Goal: Information Seeking & Learning: Learn about a topic

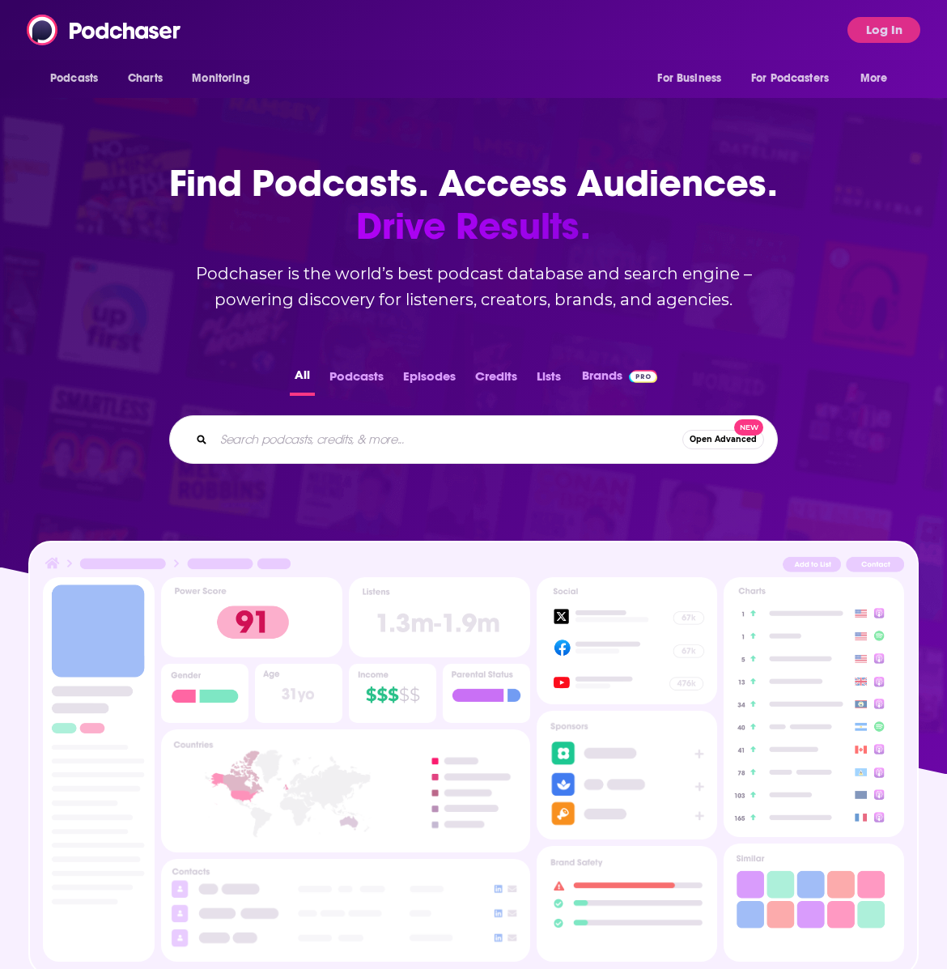
click at [422, 439] on input "Search podcasts, credits, & more..." at bounding box center [448, 439] width 468 height 26
paste input "Insane Data Podcast"
type input "Insane Data Podcast"
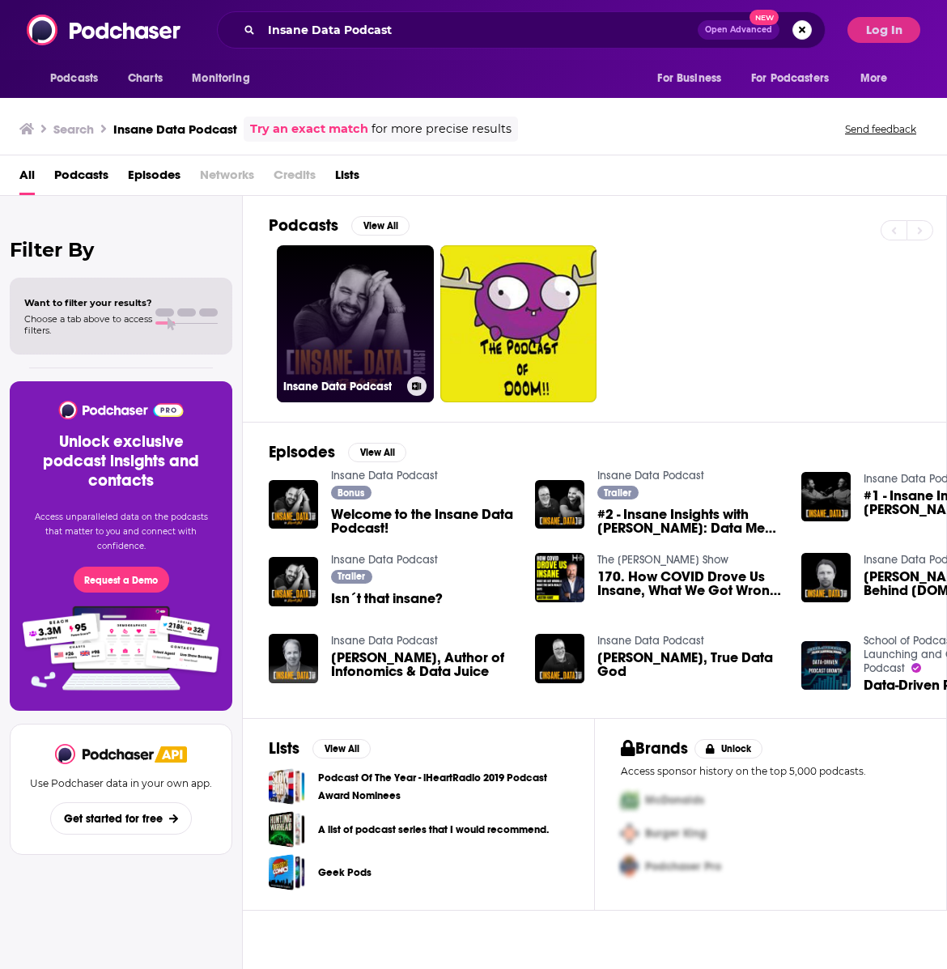
click at [356, 373] on link "Insane Data Podcast" at bounding box center [355, 323] width 157 height 157
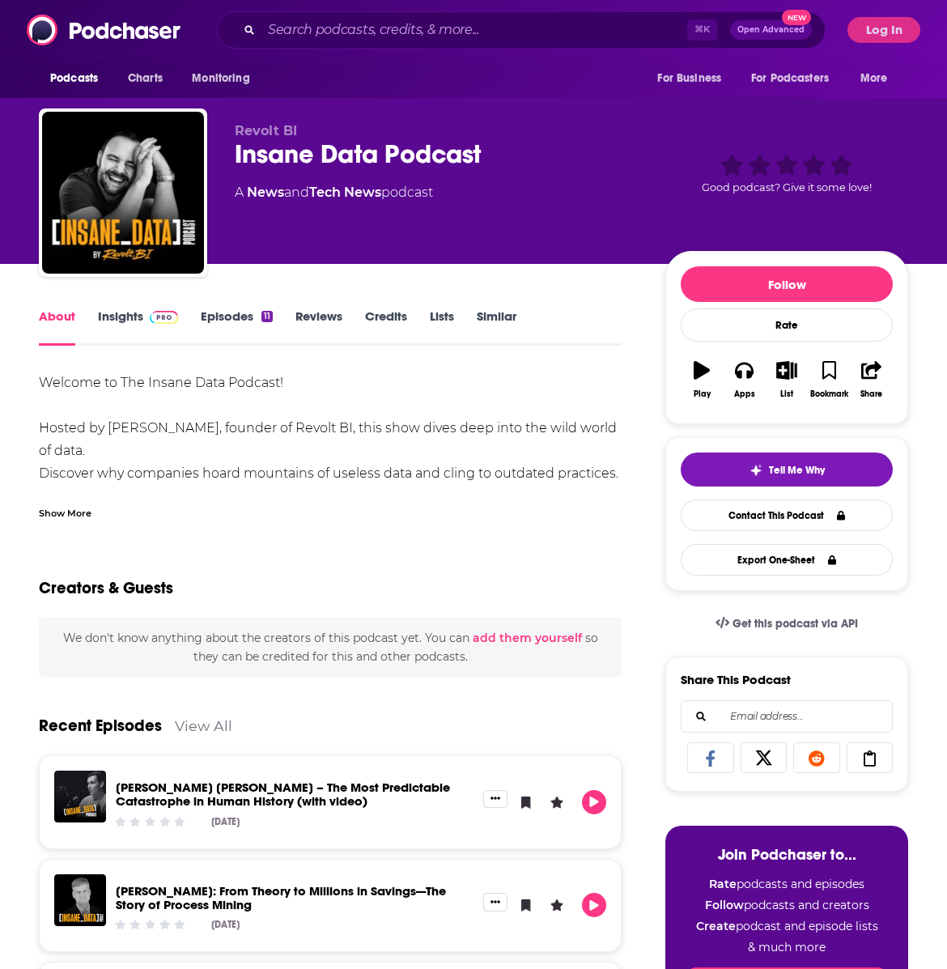
click at [77, 505] on div "Show More" at bounding box center [65, 511] width 53 height 15
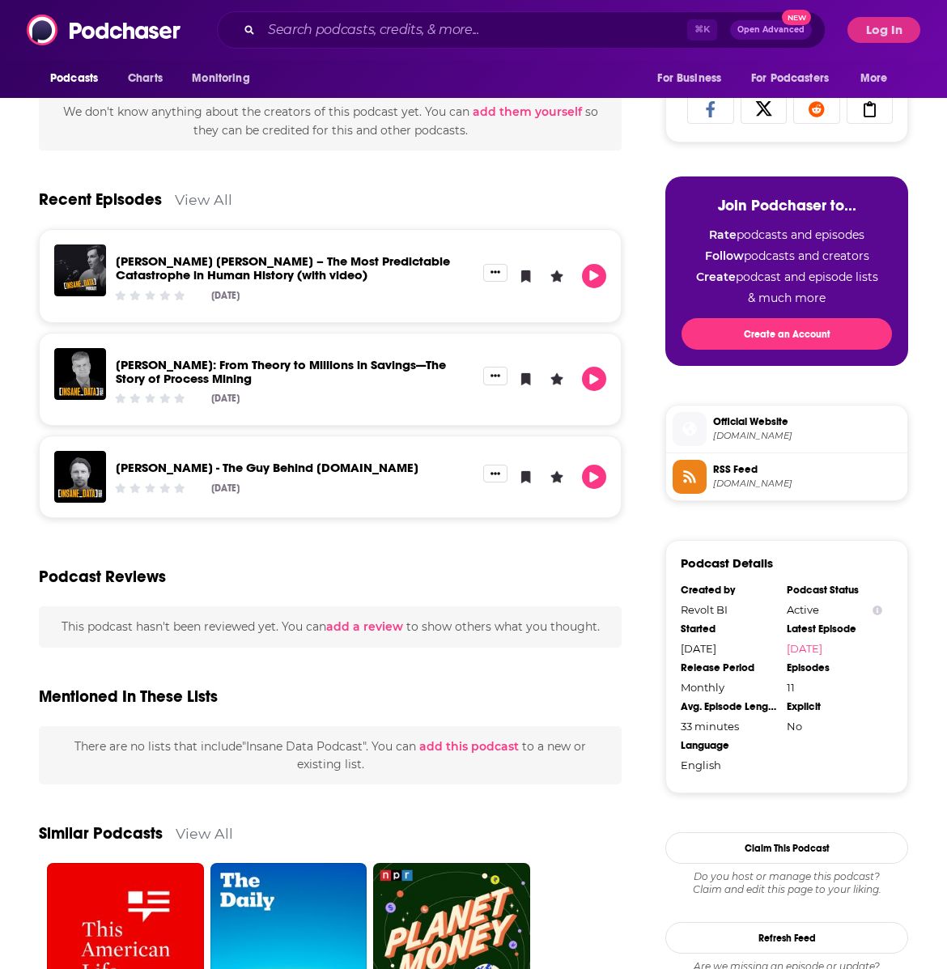
scroll to position [916, 0]
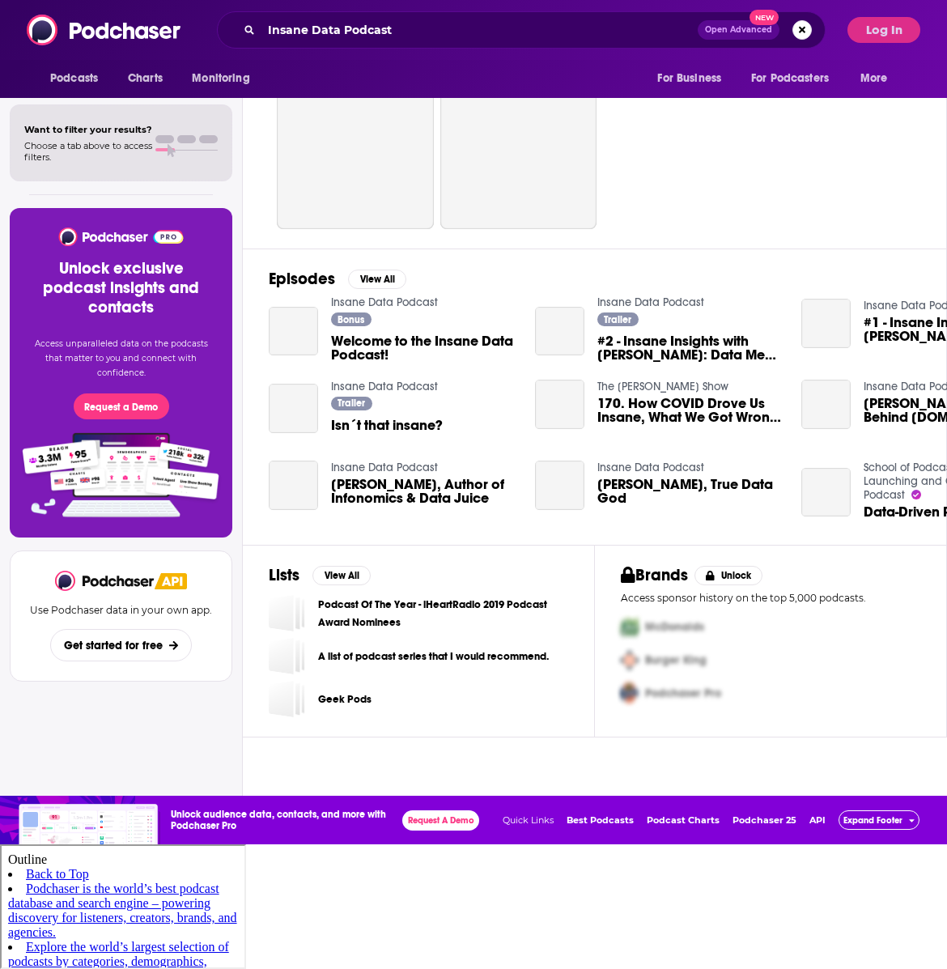
scroll to position [1, 0]
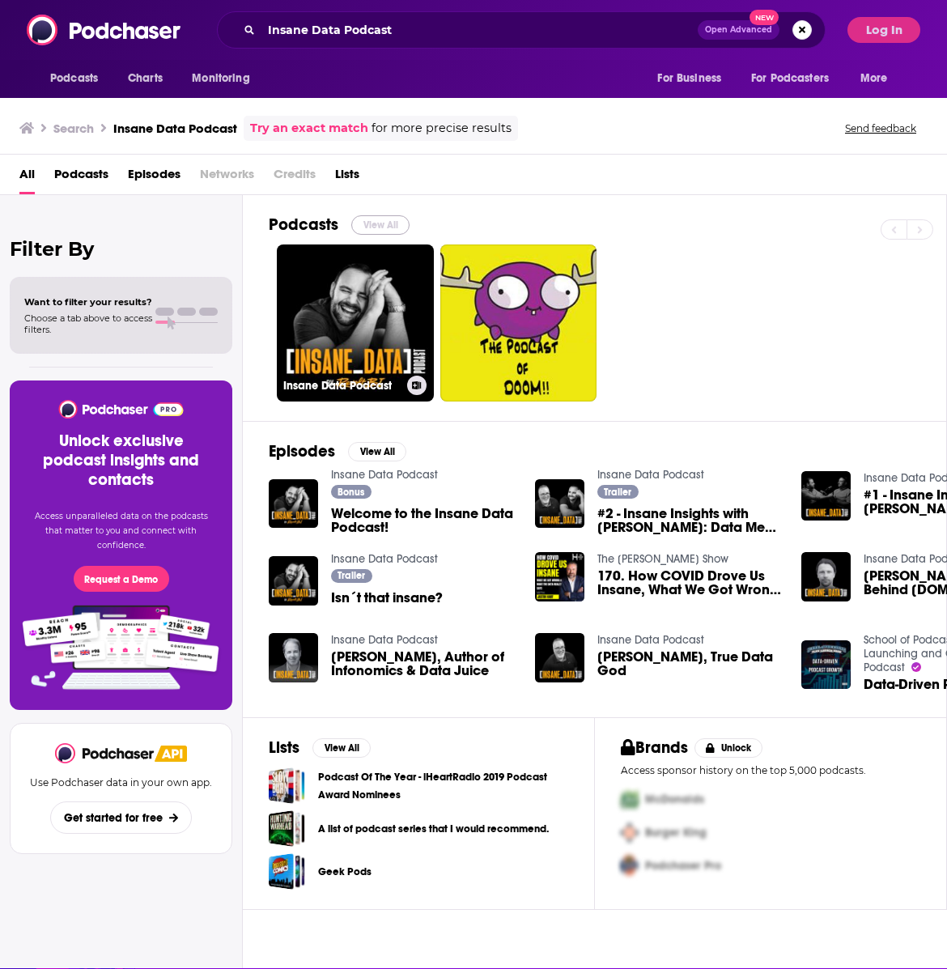
click at [368, 229] on button "View All" at bounding box center [380, 224] width 58 height 19
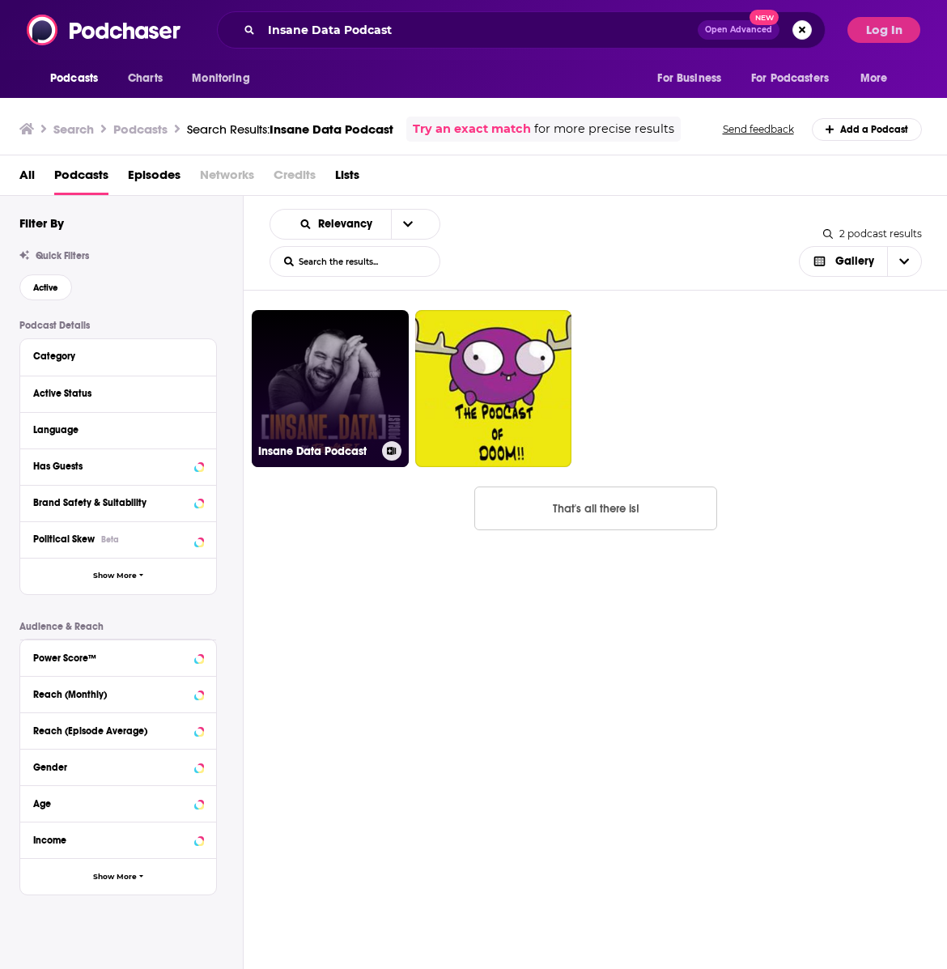
click at [278, 392] on link "Insane Data Podcast" at bounding box center [330, 388] width 157 height 157
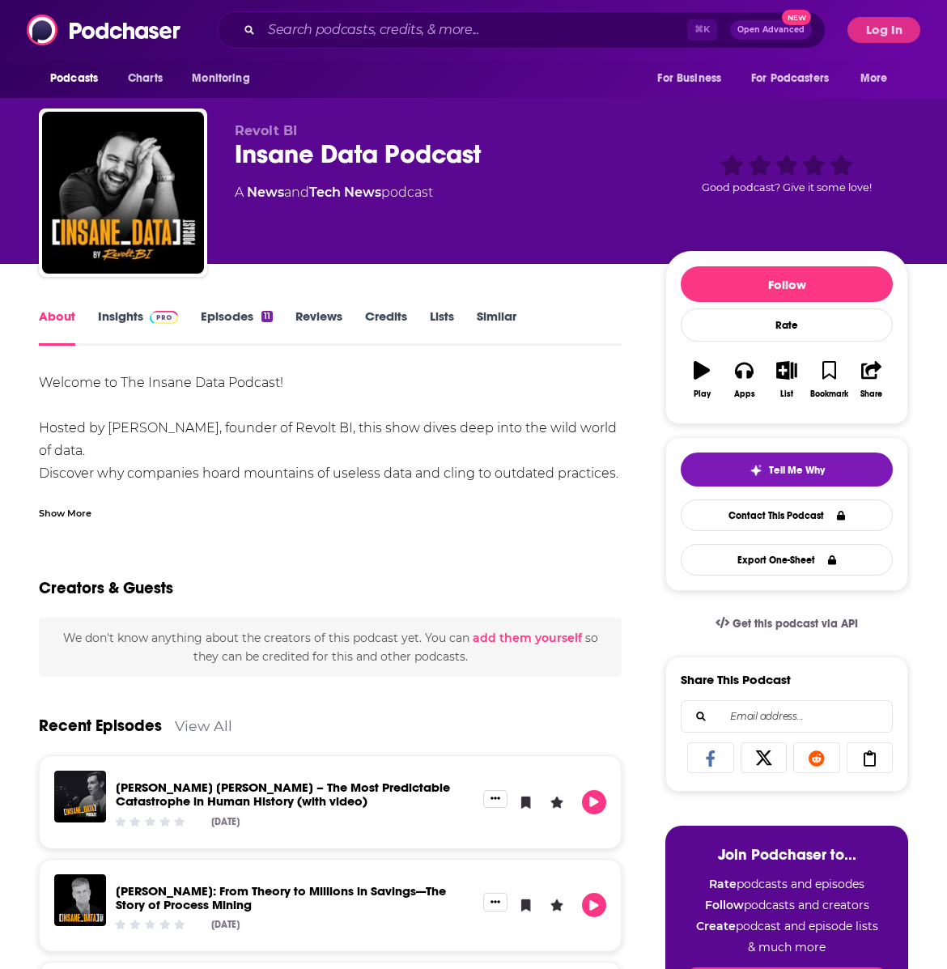
click at [124, 318] on link "Insights" at bounding box center [138, 326] width 80 height 37
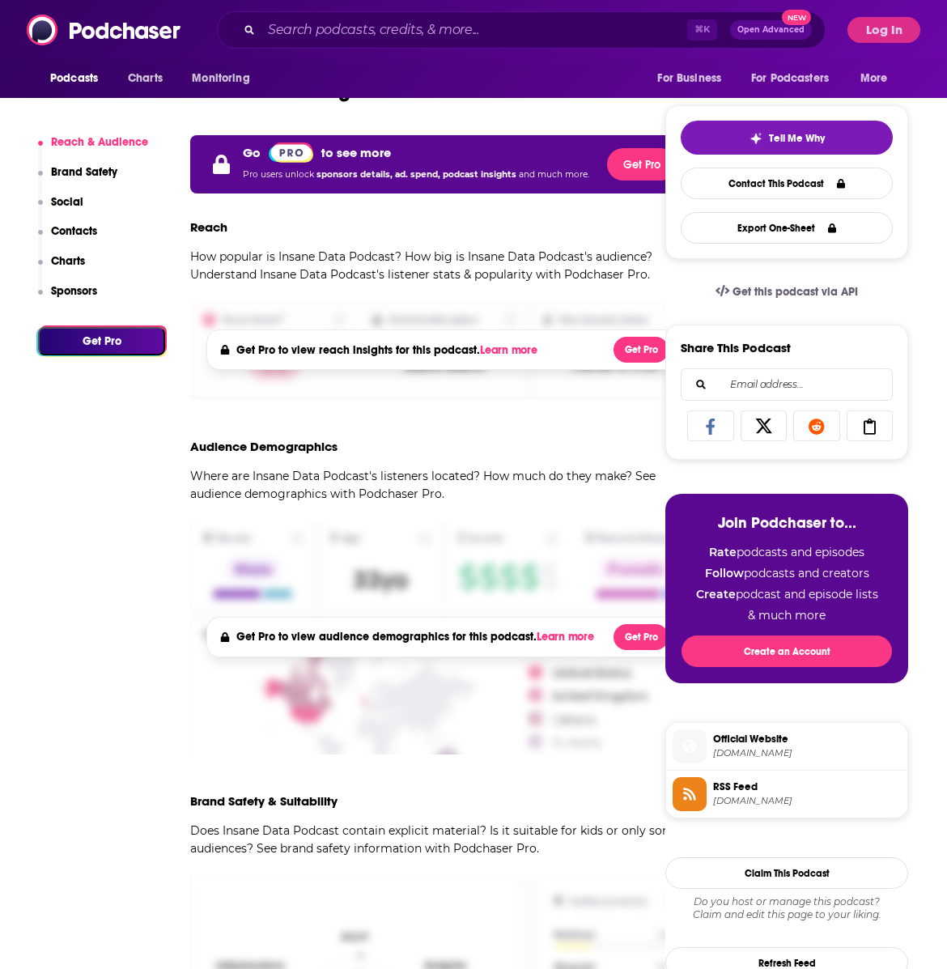
scroll to position [197, 0]
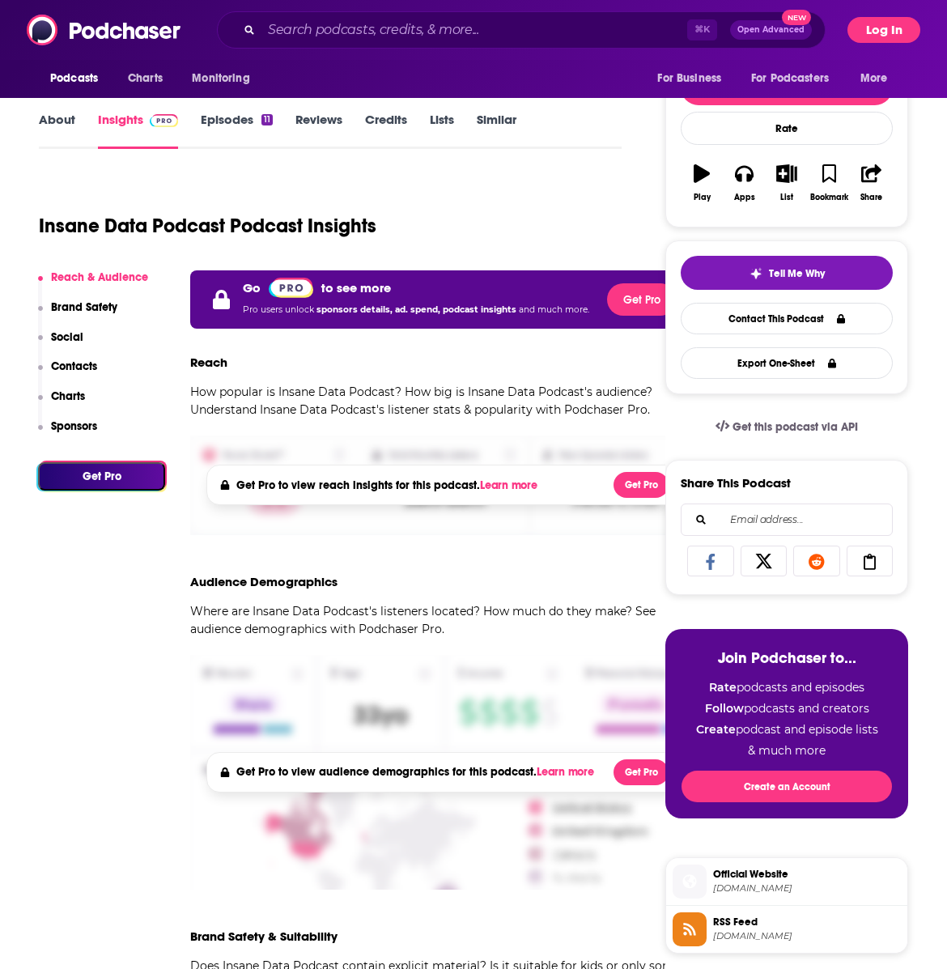
click at [866, 23] on button "Log In" at bounding box center [883, 30] width 73 height 26
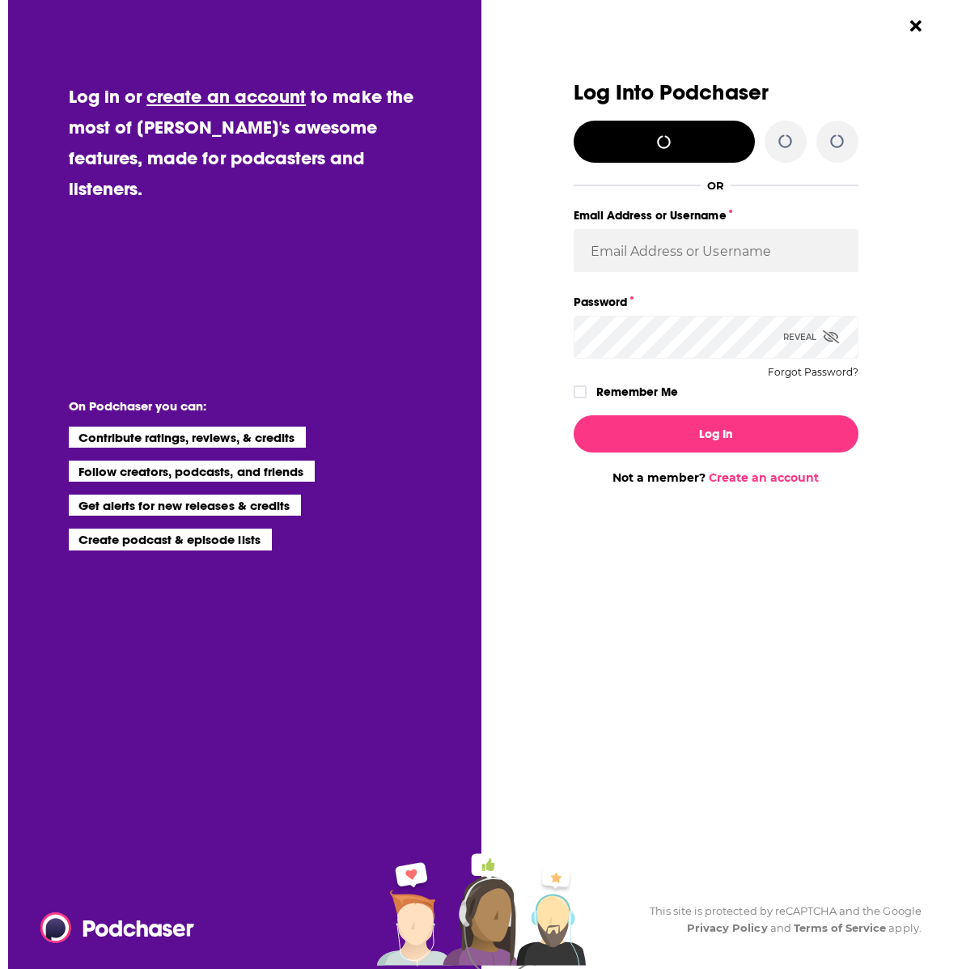
scroll to position [0, 0]
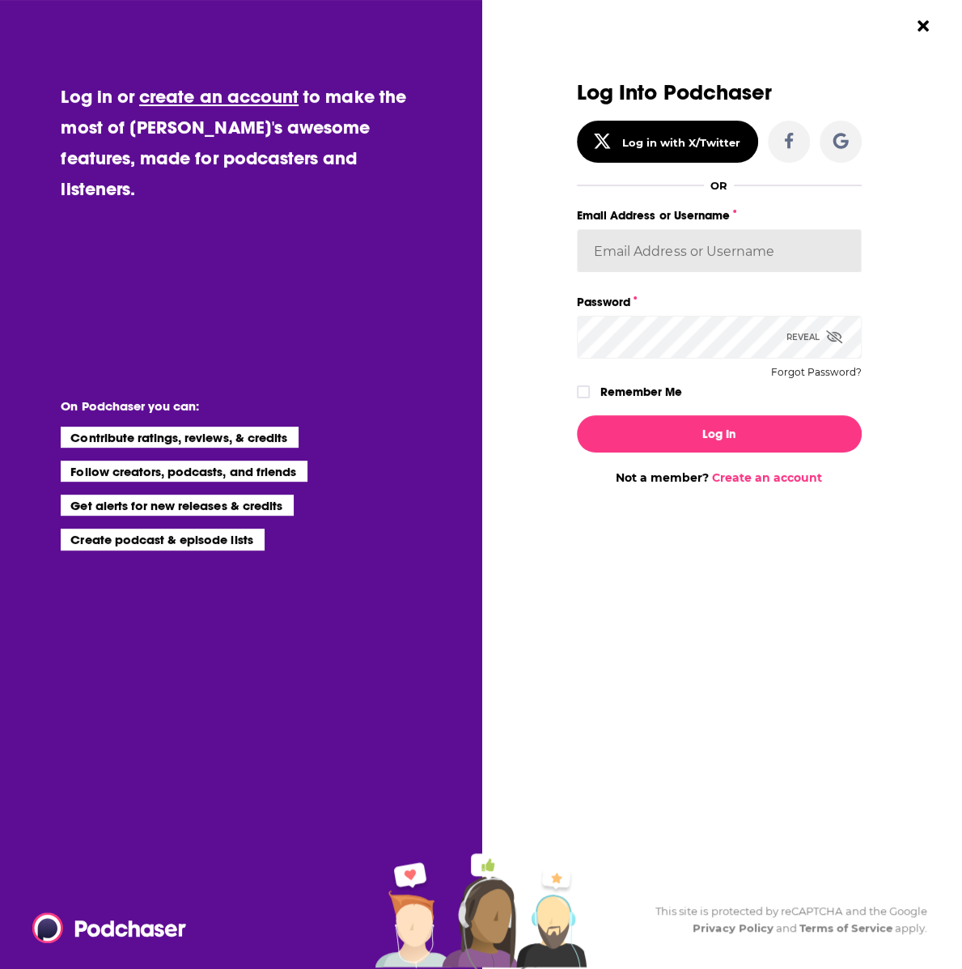
click at [690, 262] on input "Email Address or Username" at bounding box center [719, 251] width 285 height 44
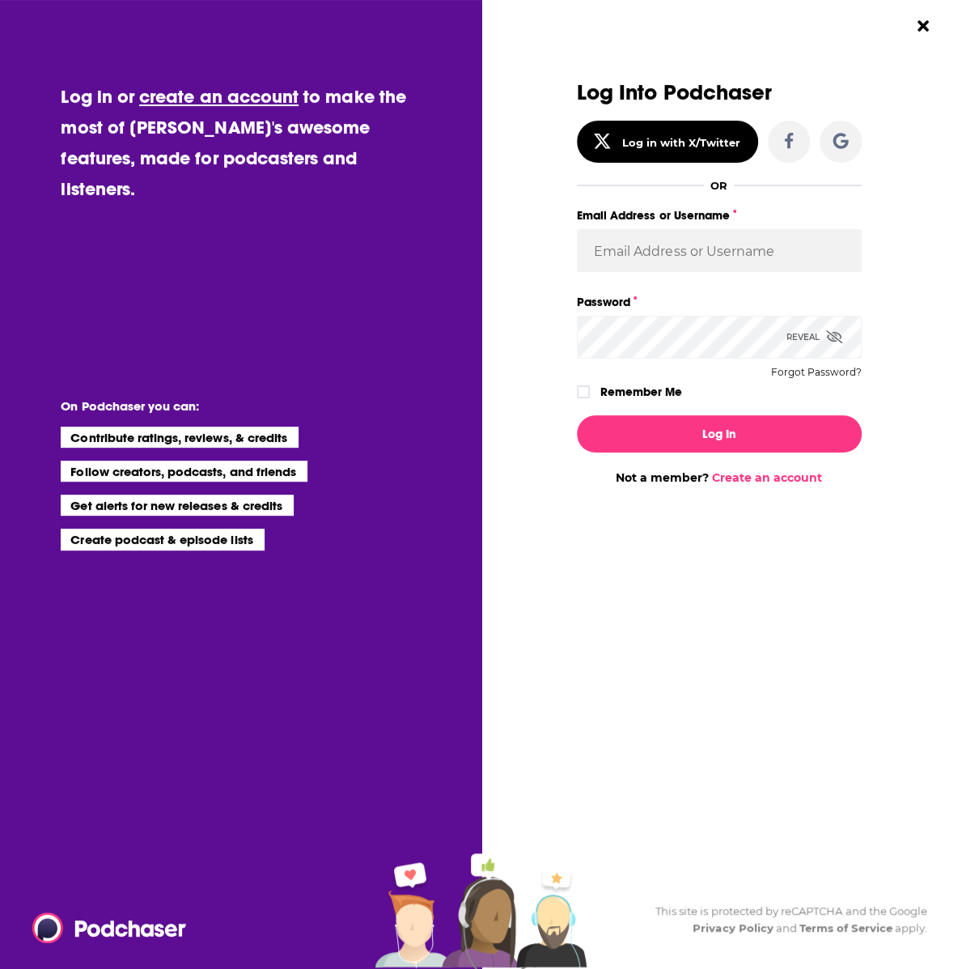
type input "LKassela"
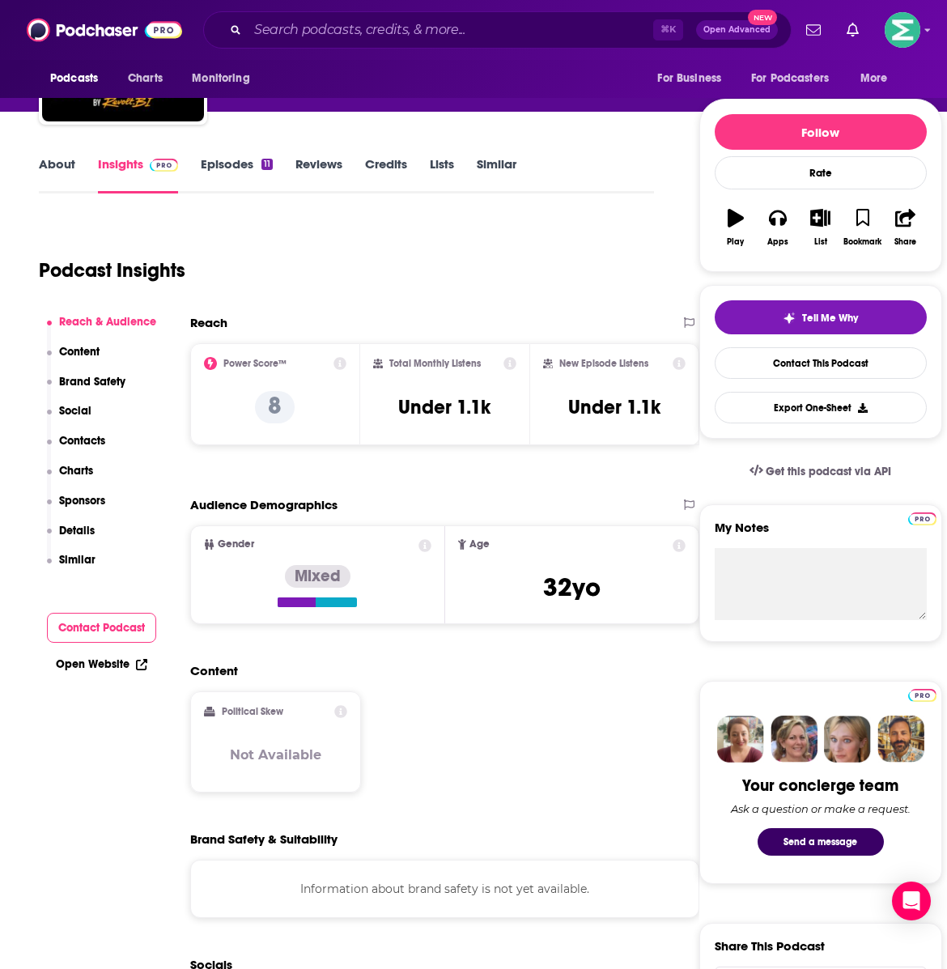
scroll to position [151, 0]
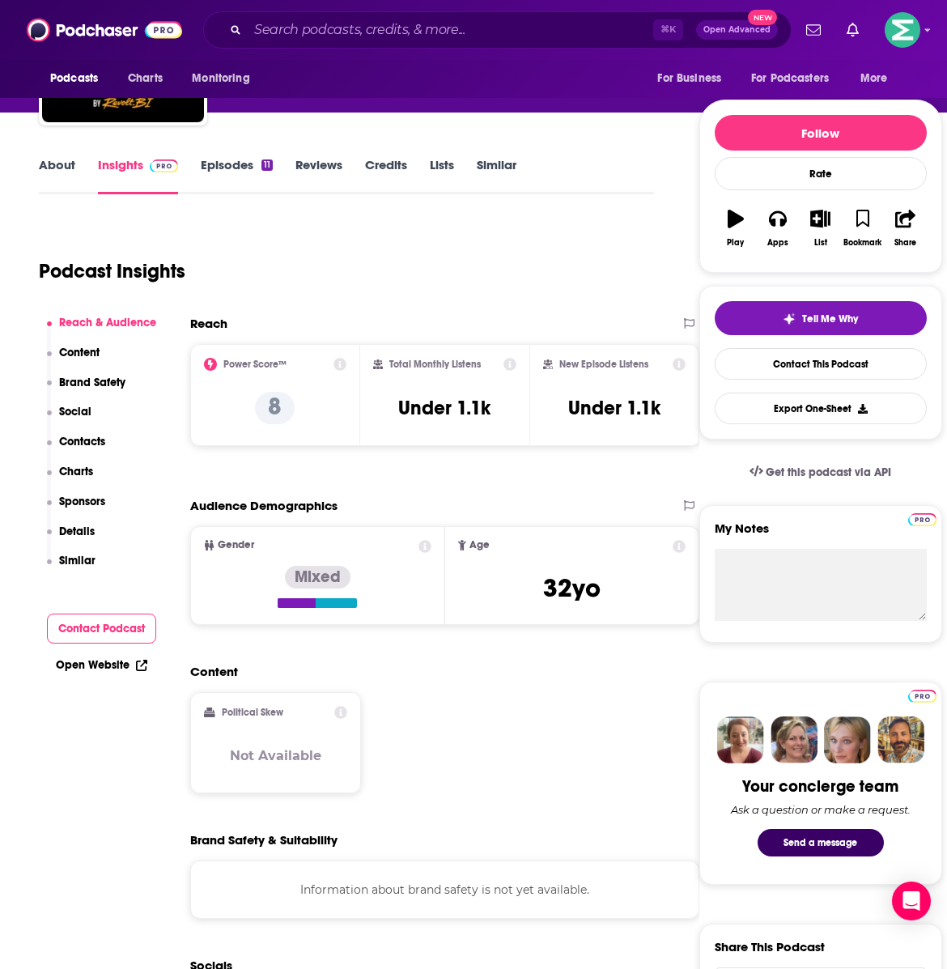
click at [87, 352] on p "Content" at bounding box center [79, 353] width 40 height 14
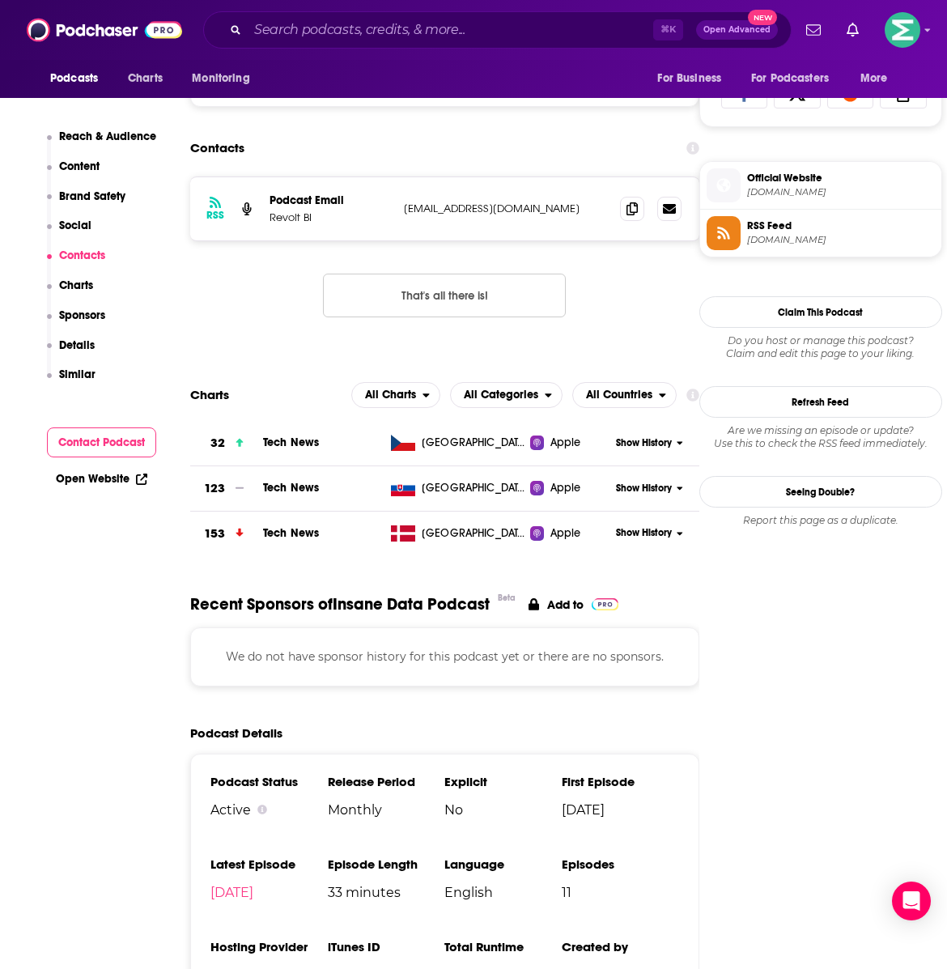
scroll to position [1459, 0]
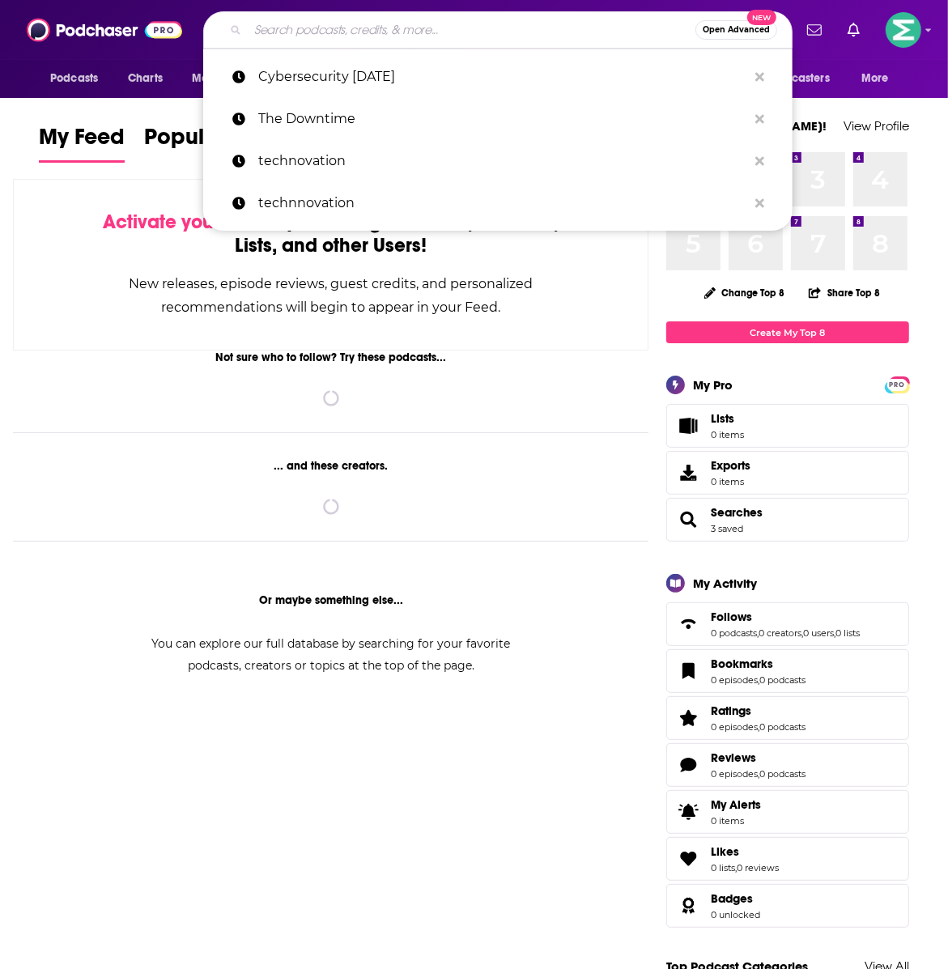
click at [290, 24] on input "Search podcasts, credits, & more..." at bounding box center [471, 30] width 447 height 26
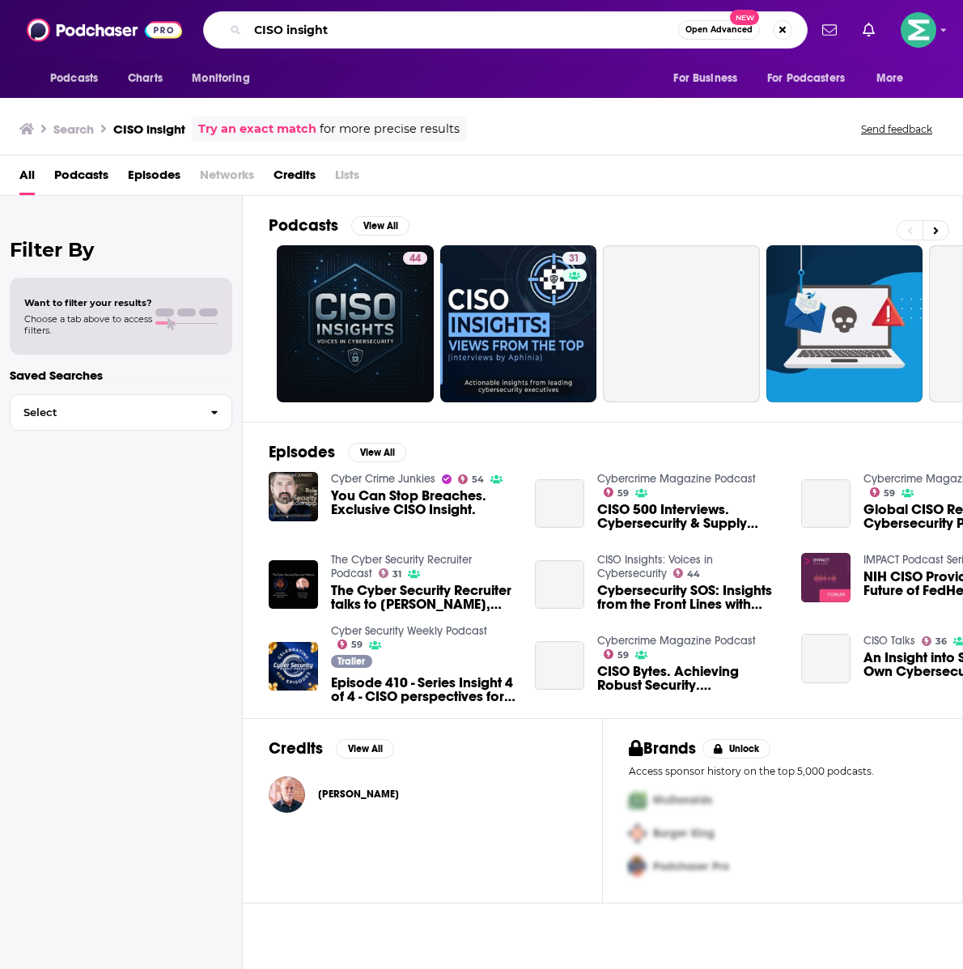
click at [351, 29] on input "CISO insight" at bounding box center [463, 30] width 430 height 26
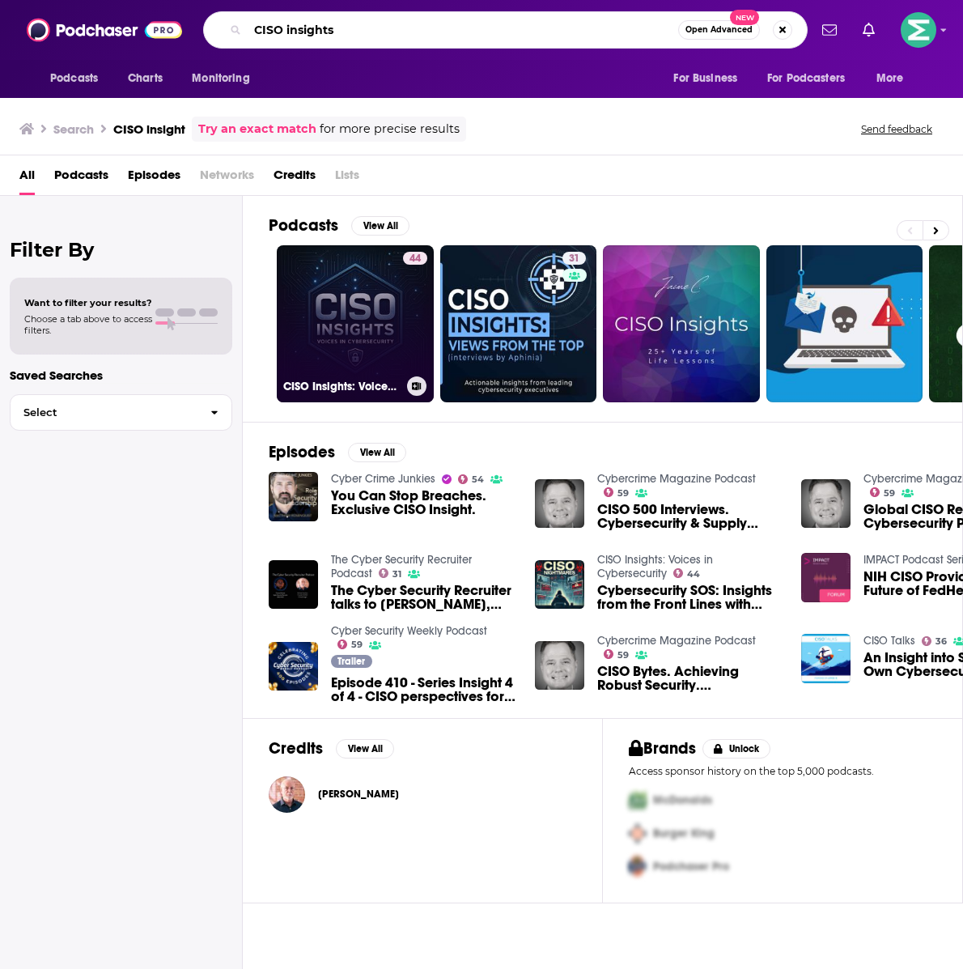
type input "CISO insights"
click at [376, 327] on link "44 CISO Insights: Voices in Cybersecurity" at bounding box center [355, 323] width 157 height 157
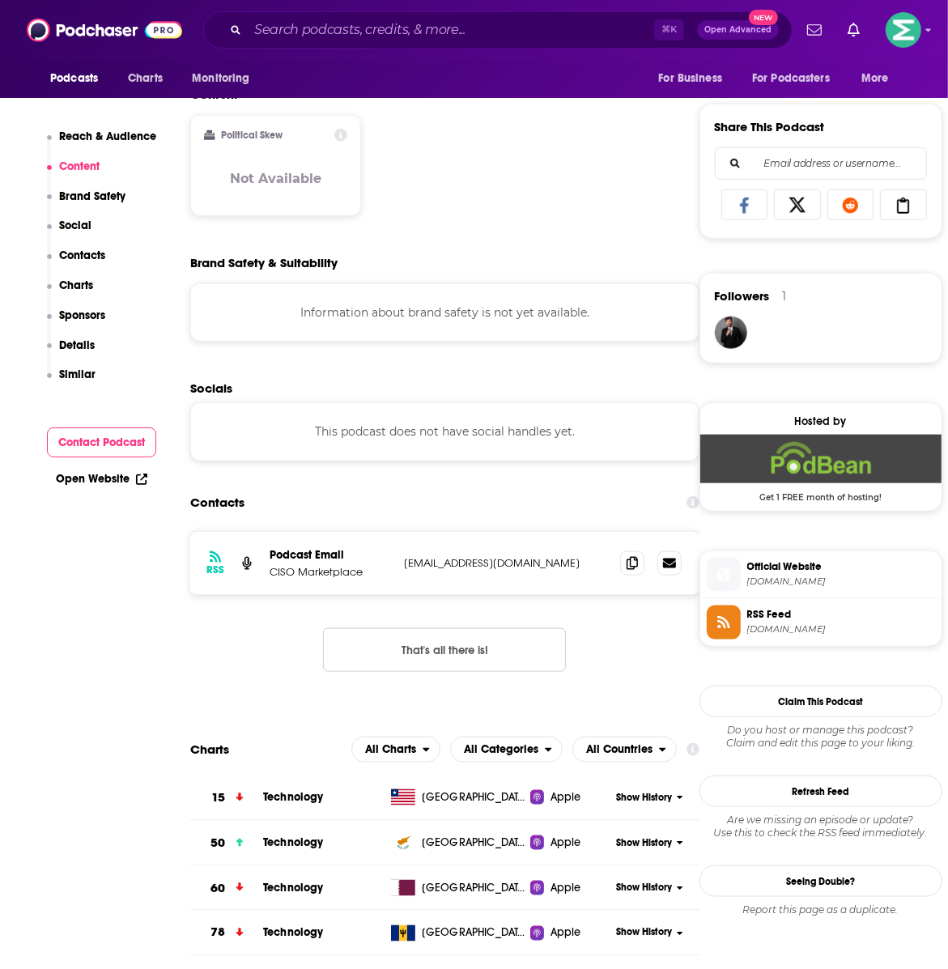
scroll to position [1154, 0]
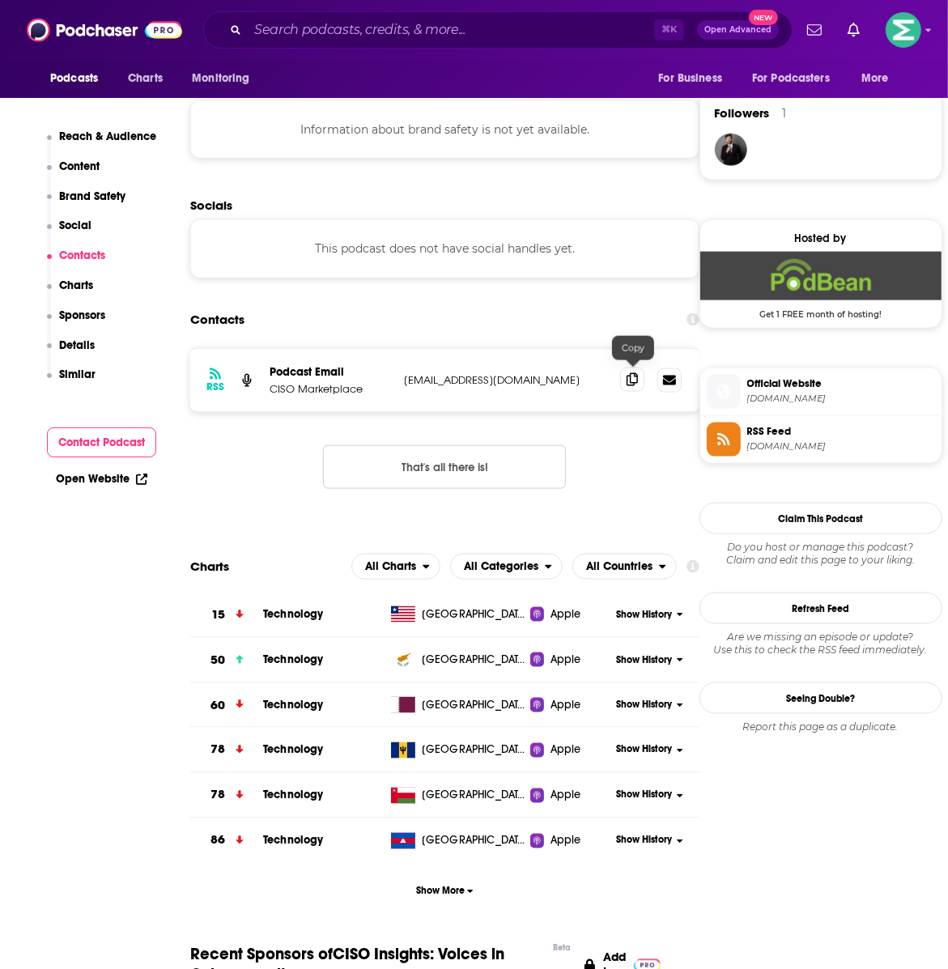
click at [631, 375] on icon at bounding box center [631, 379] width 11 height 13
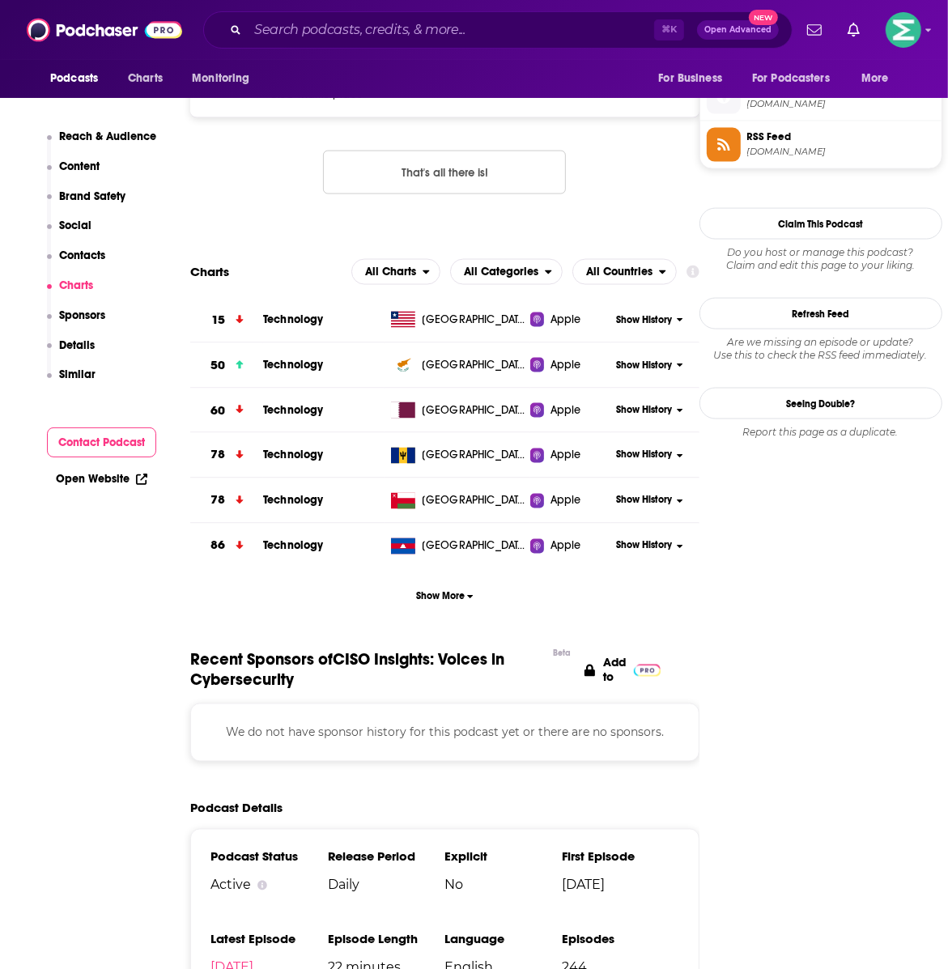
scroll to position [1430, 0]
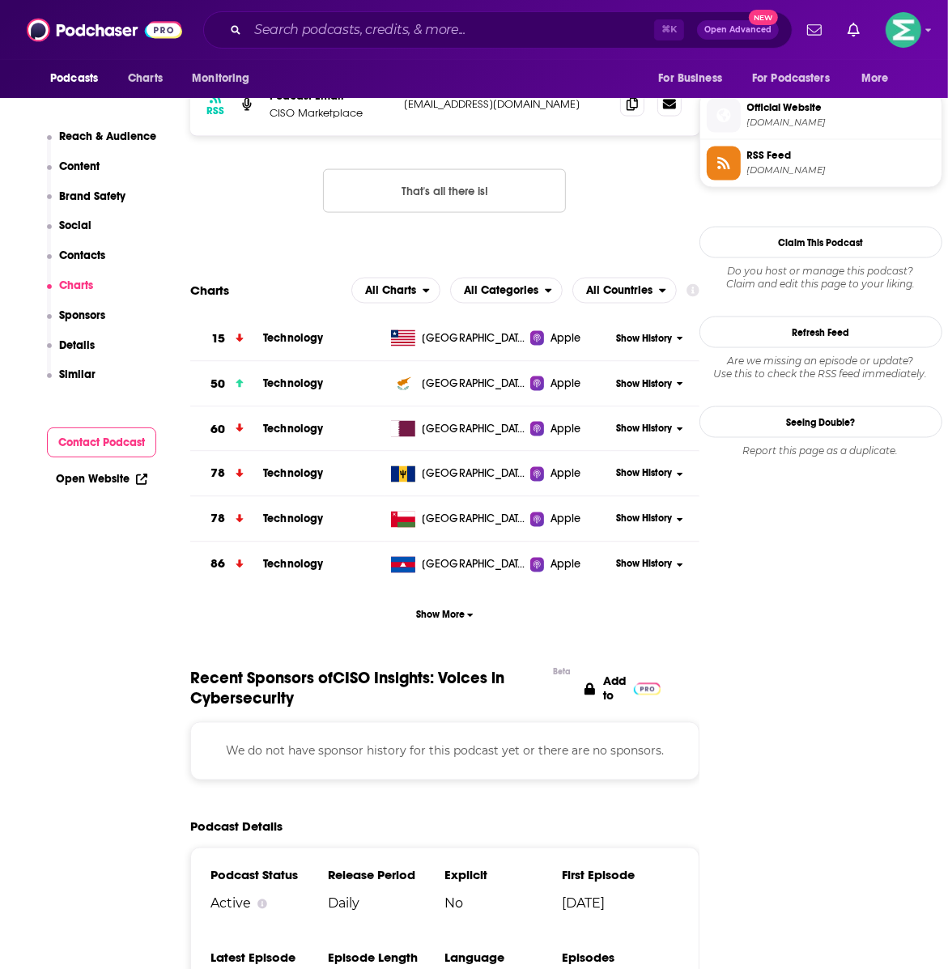
click at [93, 131] on p "Reach & Audience" at bounding box center [107, 136] width 97 height 14
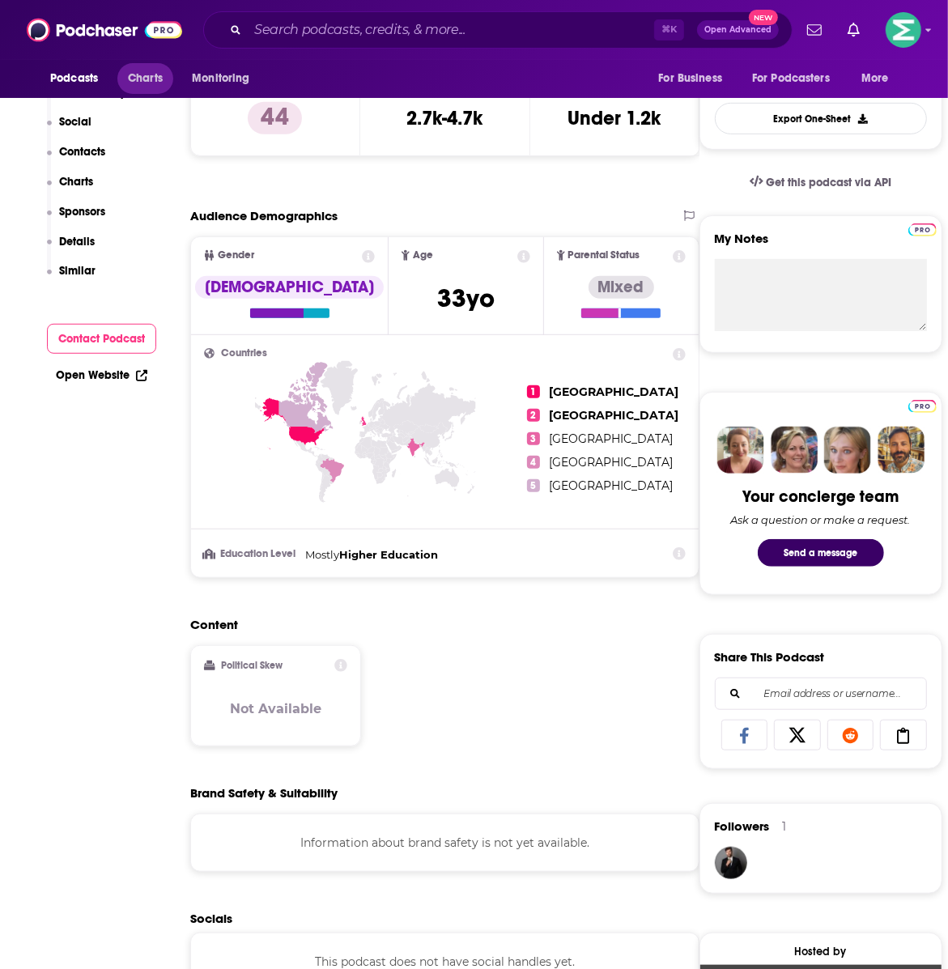
scroll to position [241, 0]
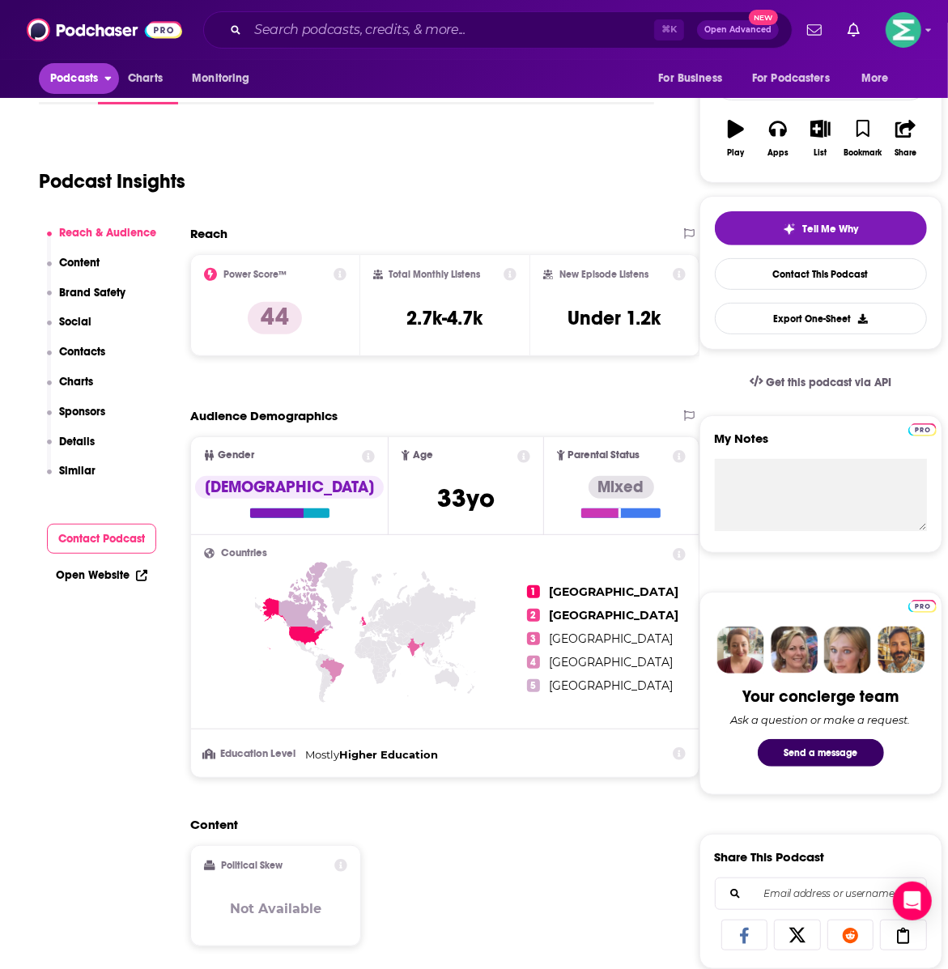
click at [68, 85] on span "Podcasts" at bounding box center [74, 78] width 48 height 23
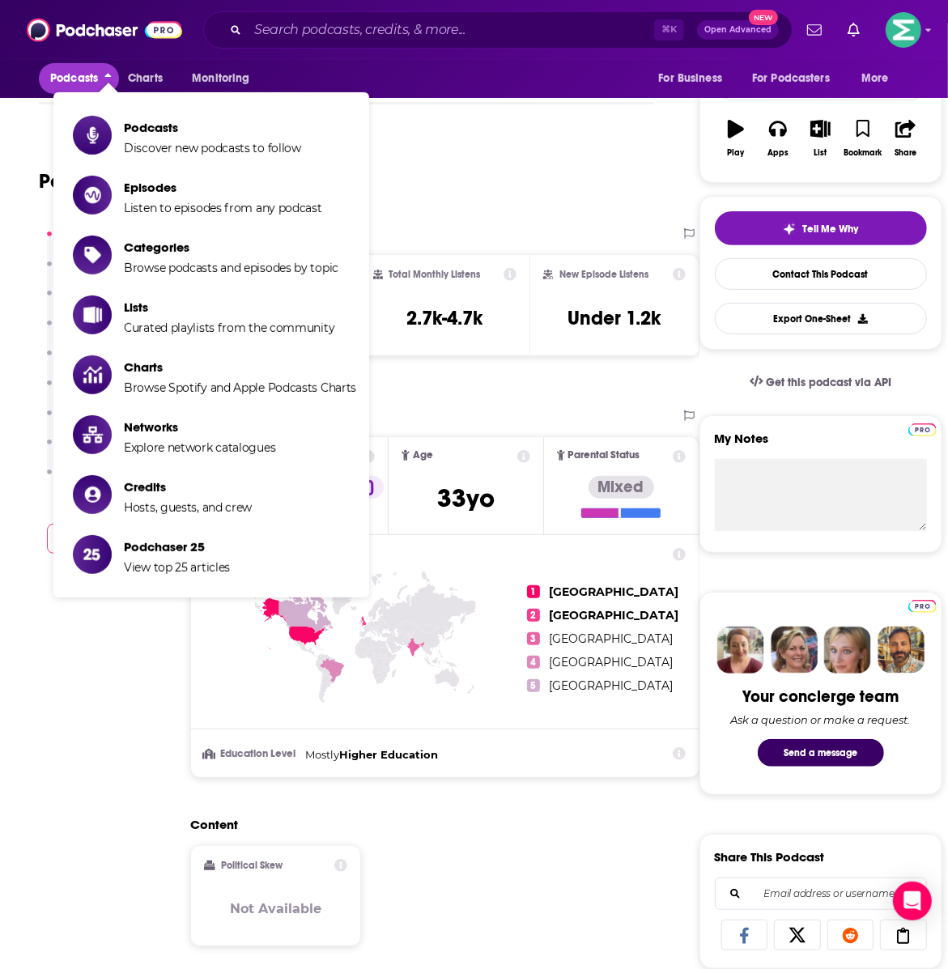
click at [532, 172] on div "Podcast Insights" at bounding box center [340, 171] width 602 height 83
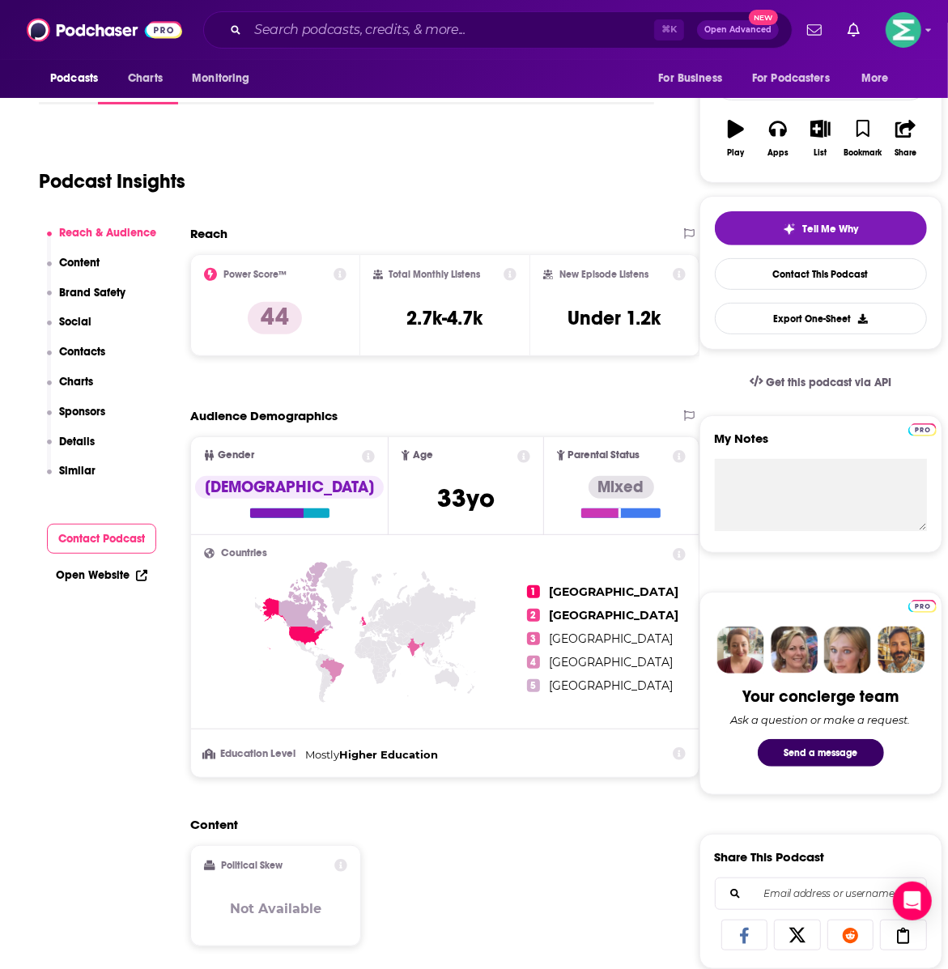
scroll to position [0, 0]
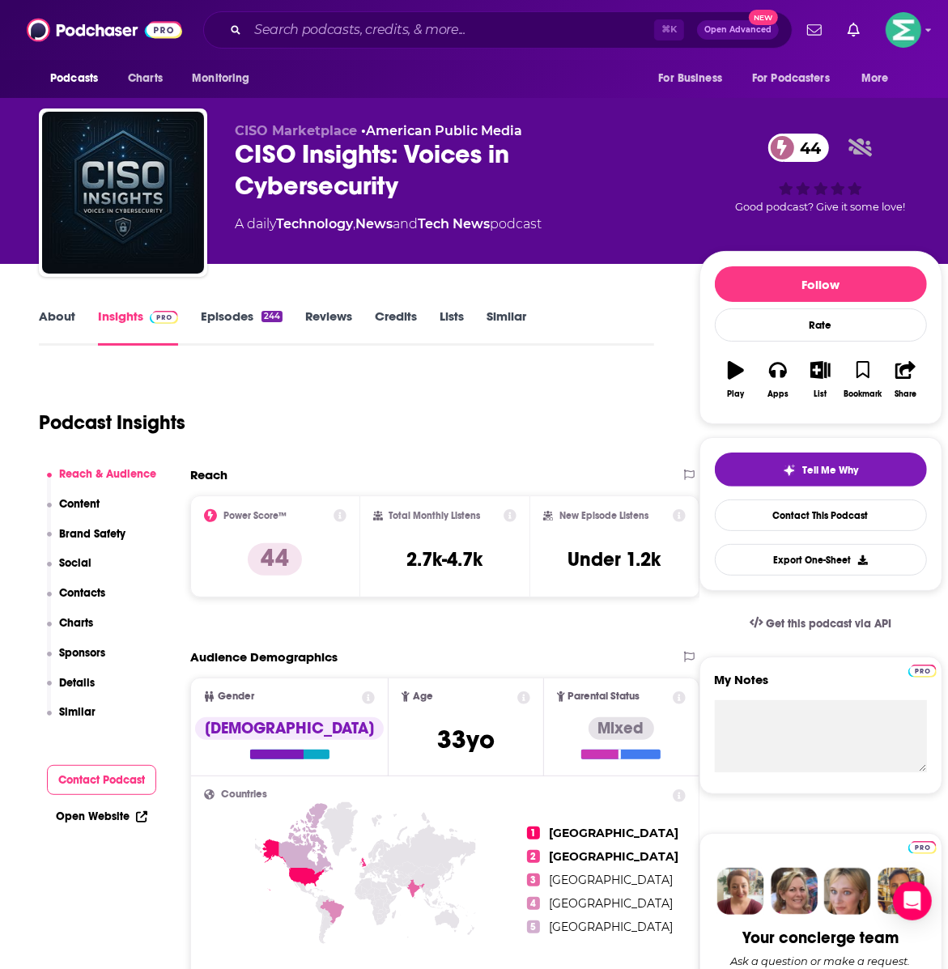
click at [223, 325] on link "Episodes 244" at bounding box center [242, 326] width 82 height 37
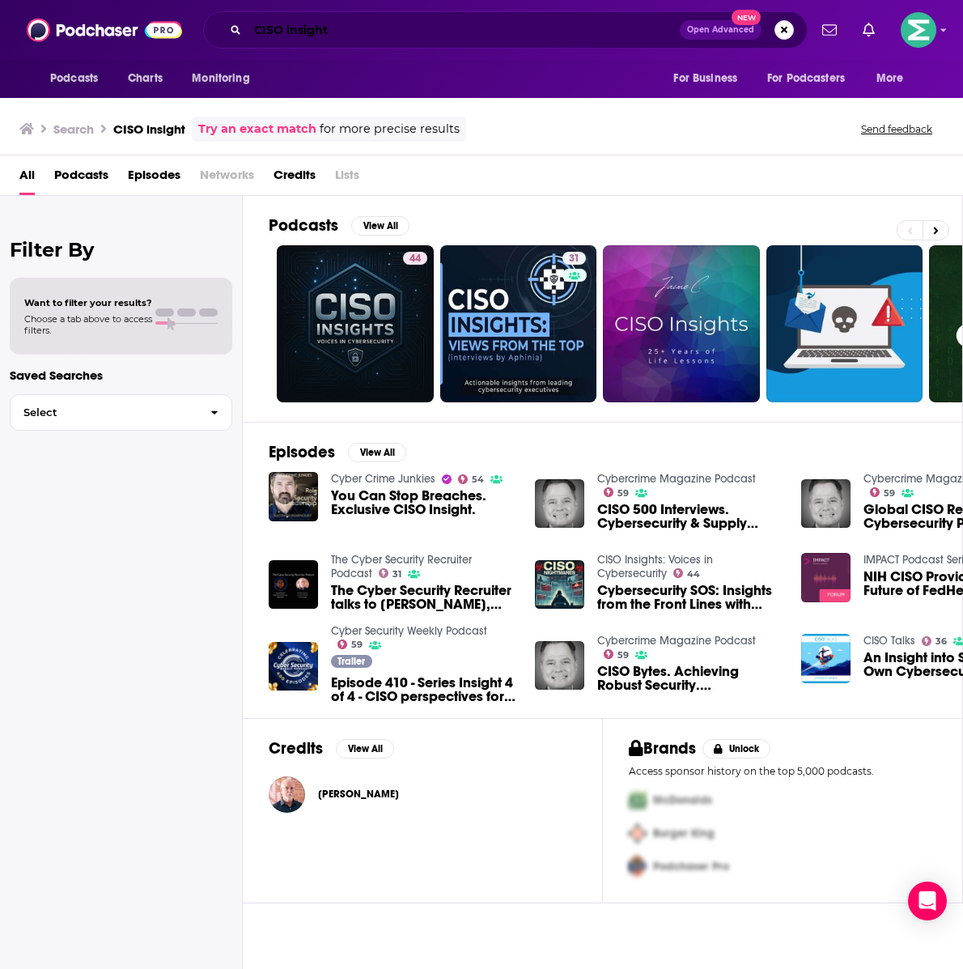
click at [295, 32] on input "CISO insight" at bounding box center [464, 30] width 432 height 26
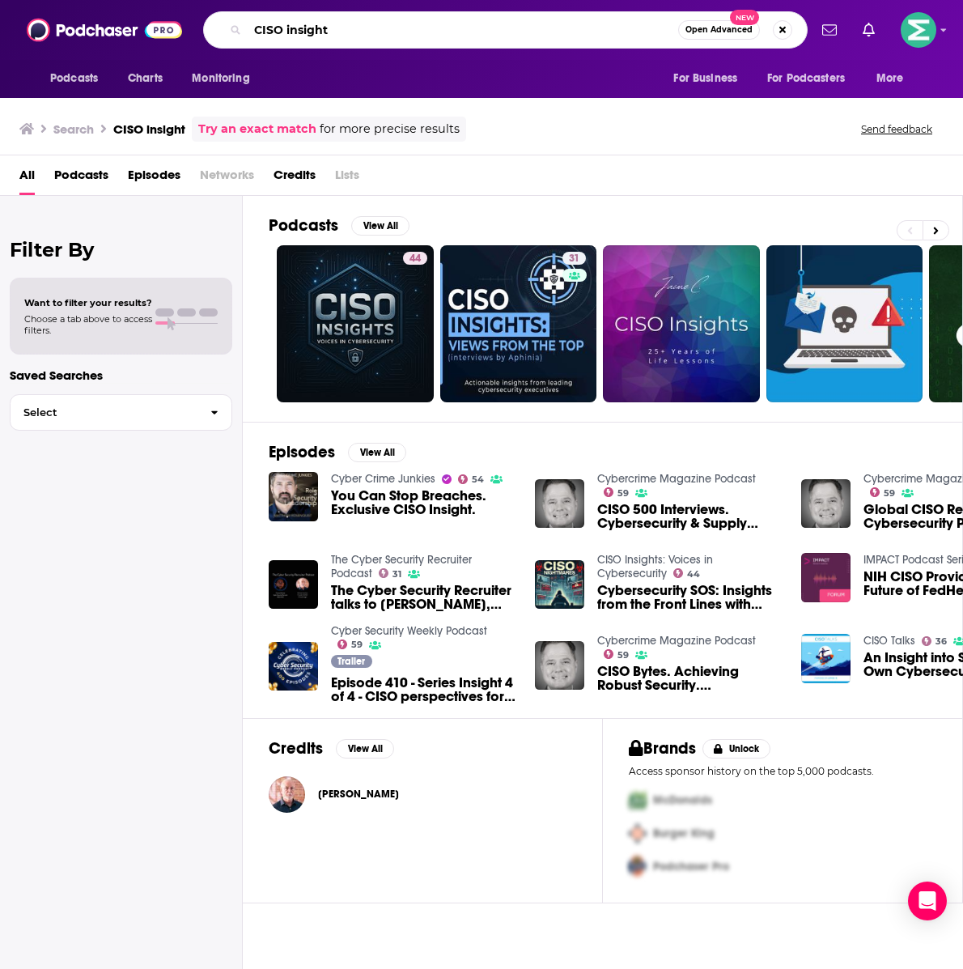
click at [295, 32] on input "CISO insight" at bounding box center [463, 30] width 430 height 26
click at [273, 30] on input "Rapid7 CISO" at bounding box center [463, 30] width 430 height 26
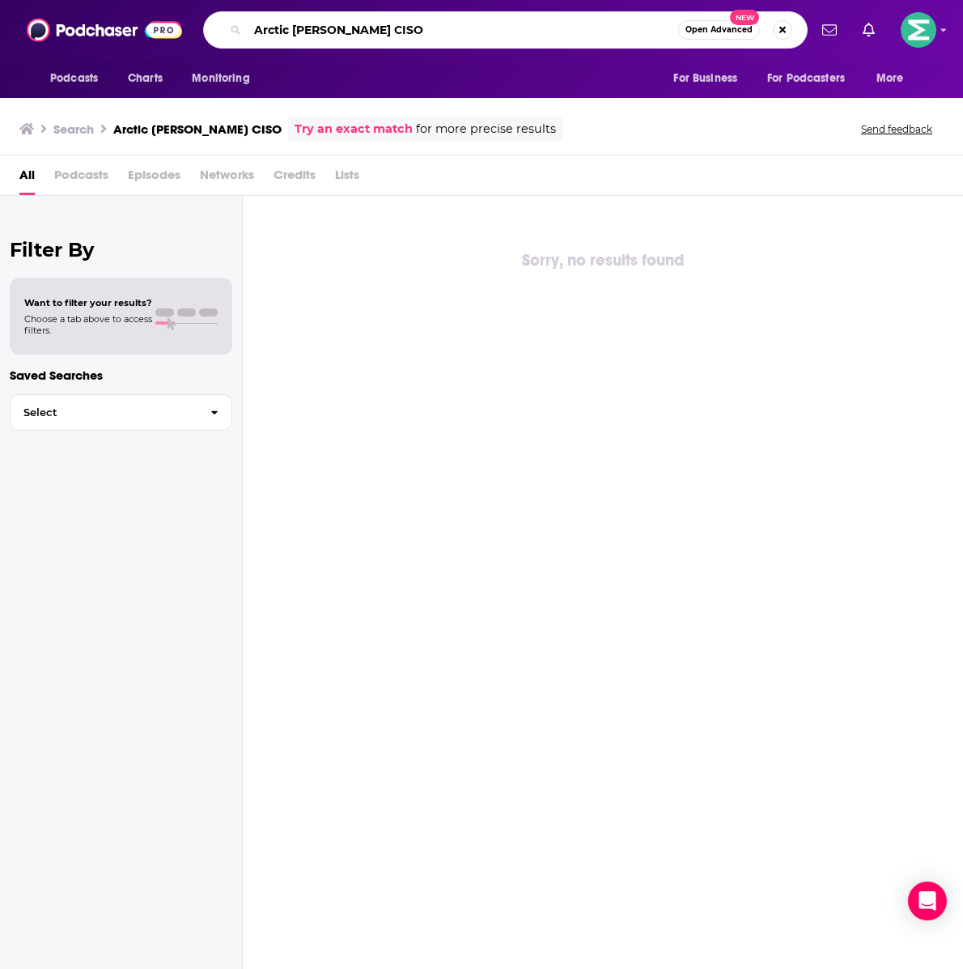
click at [323, 31] on input "Arctic [PERSON_NAME] CISO" at bounding box center [463, 30] width 430 height 26
type input "Arctic Wolf CISO"
